Goal: Task Accomplishment & Management: Use online tool/utility

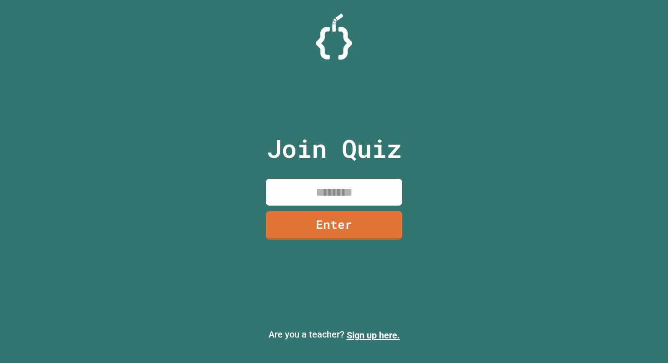
click at [225, 19] on div at bounding box center [334, 37] width 668 height 46
click at [350, 195] on input at bounding box center [334, 192] width 136 height 27
type input "********"
click at [365, 214] on link "Enter" at bounding box center [334, 225] width 135 height 30
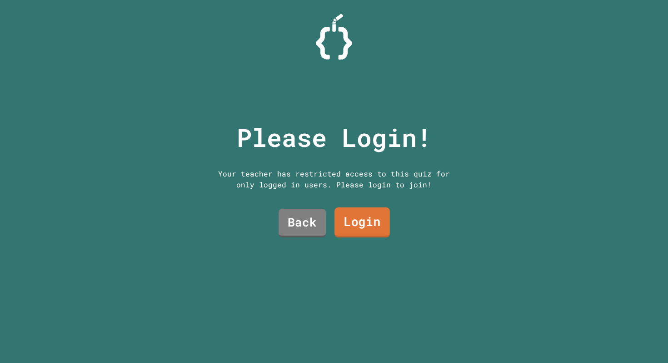
click at [362, 227] on link "Login" at bounding box center [362, 222] width 55 height 30
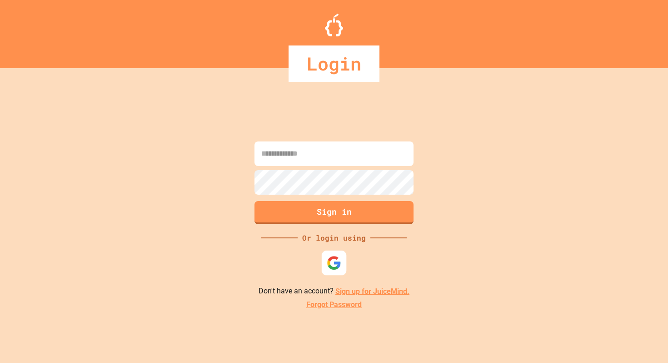
click at [330, 264] on img at bounding box center [334, 262] width 15 height 15
click at [315, 154] on input at bounding box center [334, 153] width 159 height 25
click at [334, 266] on img at bounding box center [334, 262] width 15 height 15
click at [338, 265] on img at bounding box center [334, 262] width 15 height 15
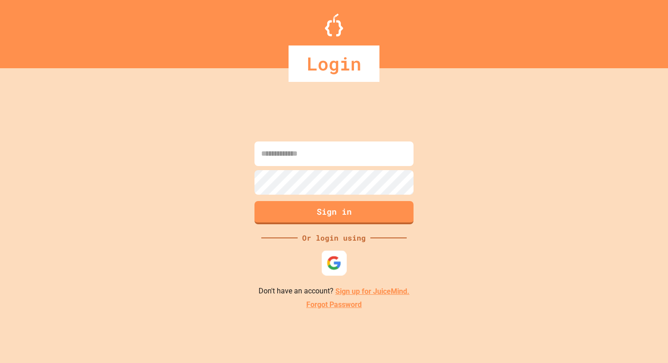
click at [338, 265] on img at bounding box center [334, 262] width 15 height 15
click at [335, 160] on input at bounding box center [334, 153] width 159 height 25
type input "*"
type input "**********"
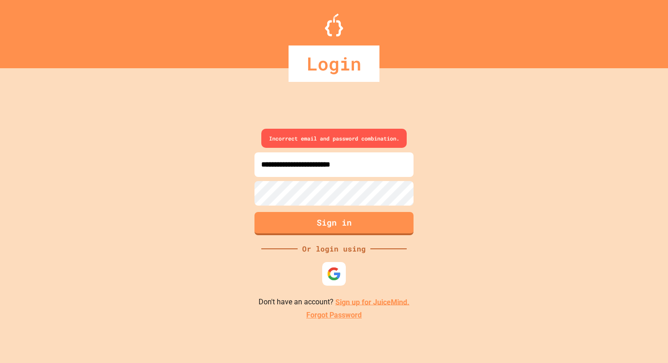
click at [327, 262] on div at bounding box center [334, 274] width 24 height 24
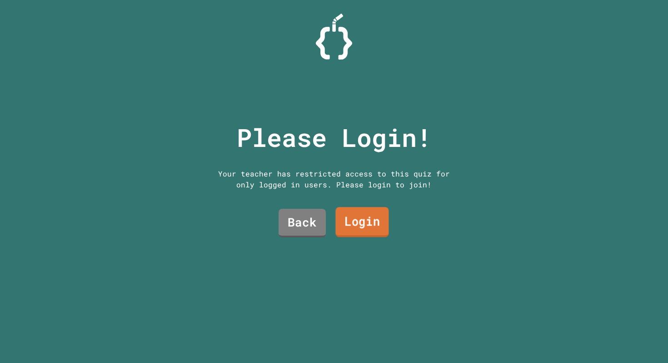
click at [359, 218] on link "Login" at bounding box center [361, 222] width 53 height 30
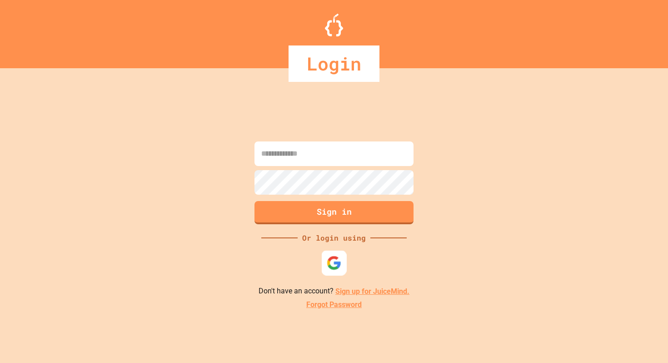
click at [335, 253] on div at bounding box center [334, 262] width 25 height 25
click at [335, 267] on img at bounding box center [334, 262] width 15 height 15
click at [327, 256] on img at bounding box center [334, 262] width 15 height 15
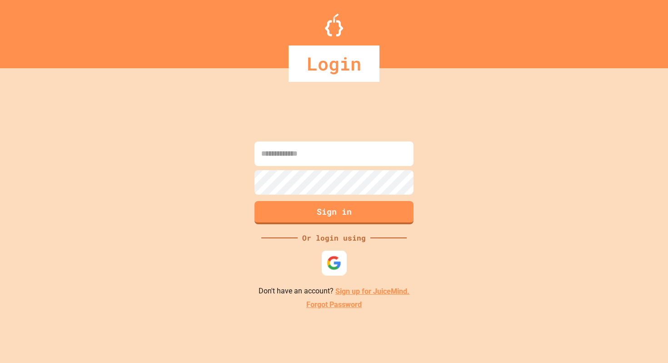
click at [327, 256] on img at bounding box center [334, 262] width 15 height 15
click at [334, 262] on img at bounding box center [334, 262] width 15 height 15
click at [334, 265] on img at bounding box center [334, 262] width 15 height 15
click at [334, 259] on img at bounding box center [334, 262] width 15 height 15
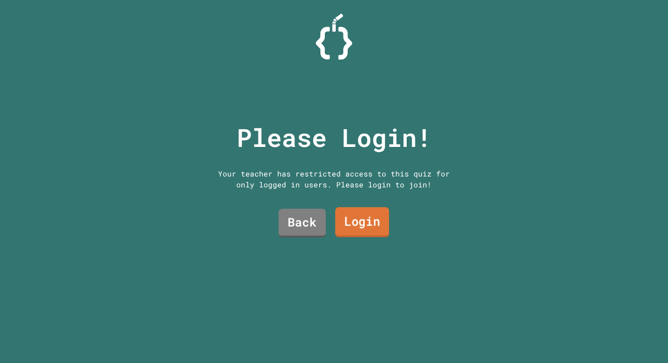
click at [345, 230] on link "Login" at bounding box center [362, 222] width 54 height 30
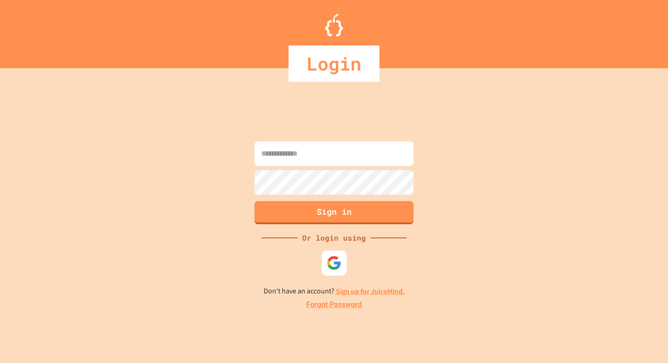
click at [331, 265] on img at bounding box center [334, 262] width 15 height 15
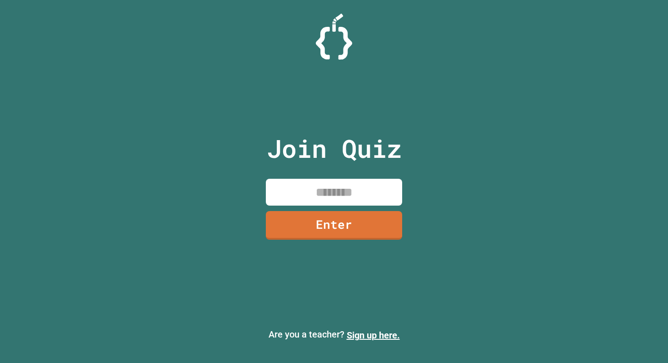
click at [174, 90] on div "Join Quiz Enter Are you a teacher? Sign up here." at bounding box center [334, 181] width 668 height 363
click at [307, 184] on input at bounding box center [334, 192] width 136 height 27
type input "********"
click at [334, 230] on link "Enter" at bounding box center [333, 225] width 135 height 30
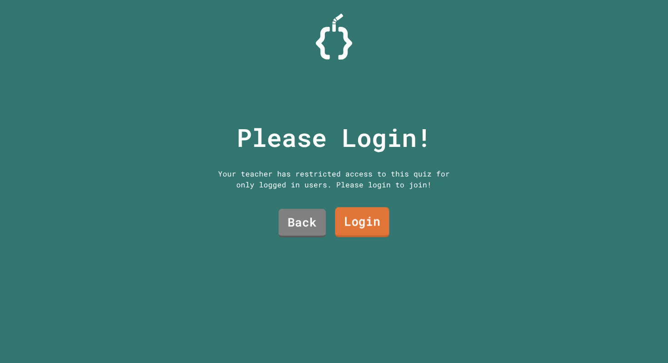
click at [350, 223] on link "Login" at bounding box center [362, 222] width 55 height 30
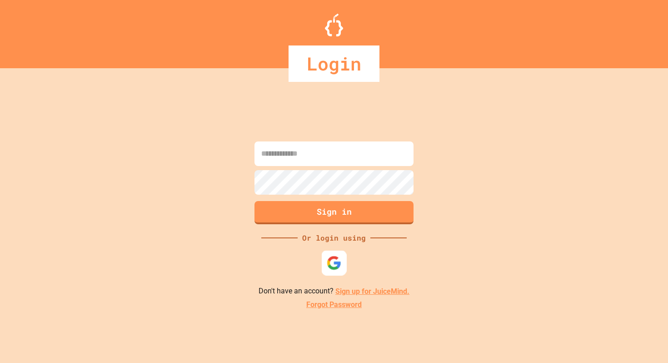
click at [338, 257] on img at bounding box center [334, 262] width 15 height 15
click at [339, 257] on img at bounding box center [334, 262] width 15 height 15
